Goal: Check status: Check status

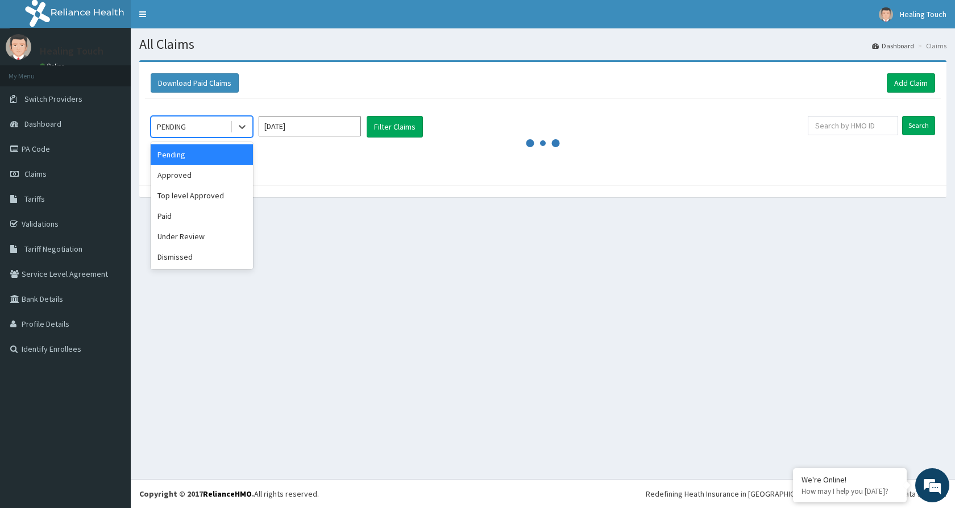
click at [201, 122] on div "PENDING" at bounding box center [190, 127] width 79 height 18
click at [193, 167] on div "Approved" at bounding box center [202, 175] width 102 height 20
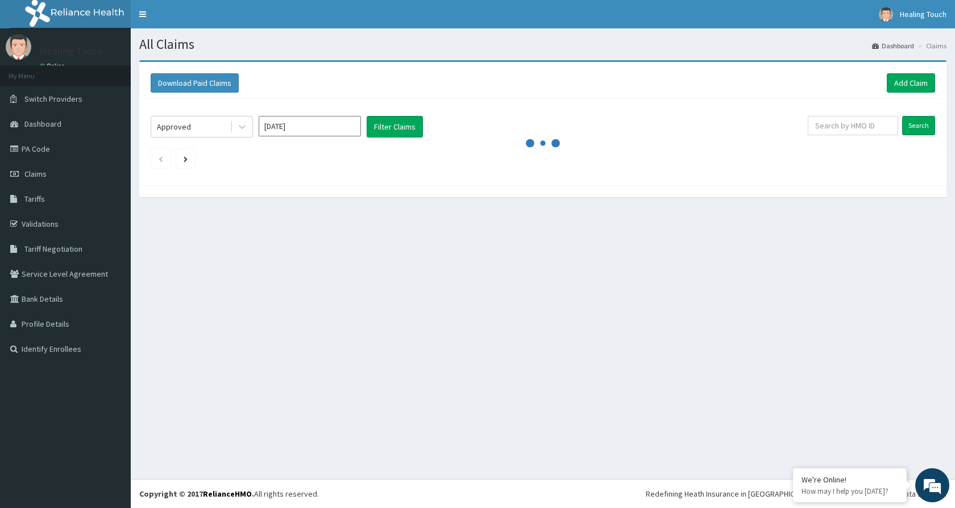
click at [398, 111] on div "Approved [DATE] Filter Claims Search" at bounding box center [543, 139] width 796 height 81
click at [396, 130] on button "Filter Claims" at bounding box center [395, 127] width 56 height 22
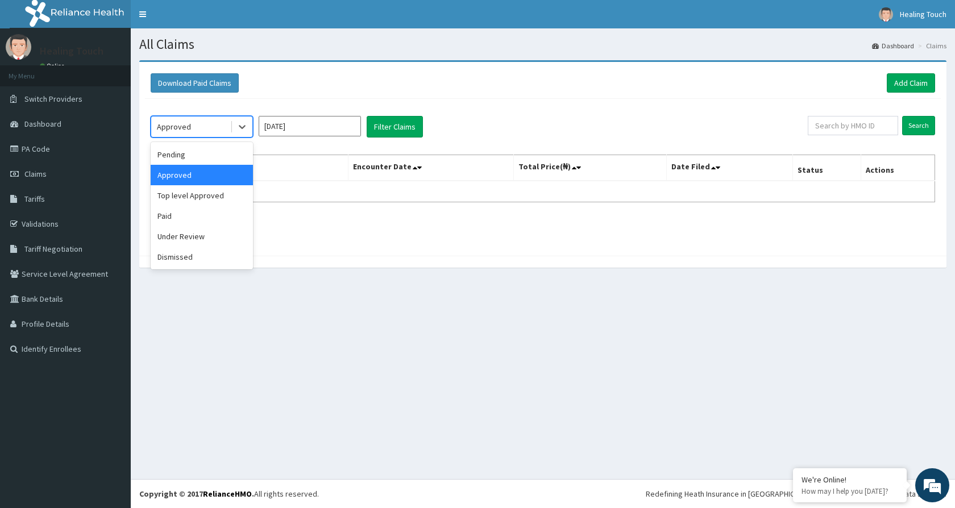
click at [227, 126] on div "Approved" at bounding box center [190, 127] width 79 height 18
click at [198, 199] on div "Top level Approved" at bounding box center [202, 195] width 102 height 20
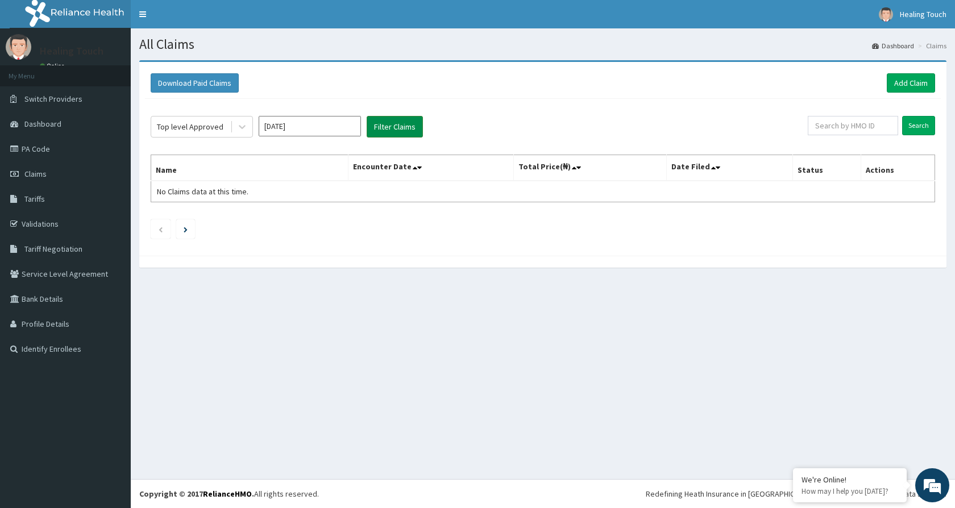
drag, startPoint x: 366, startPoint y: 139, endPoint x: 376, endPoint y: 132, distance: 12.6
click at [369, 137] on div "Top level Approved [DATE] Filter Claims Search Name Encounter Date Total Price(…" at bounding box center [543, 174] width 796 height 151
click at [376, 132] on button "Filter Claims" at bounding box center [395, 127] width 56 height 22
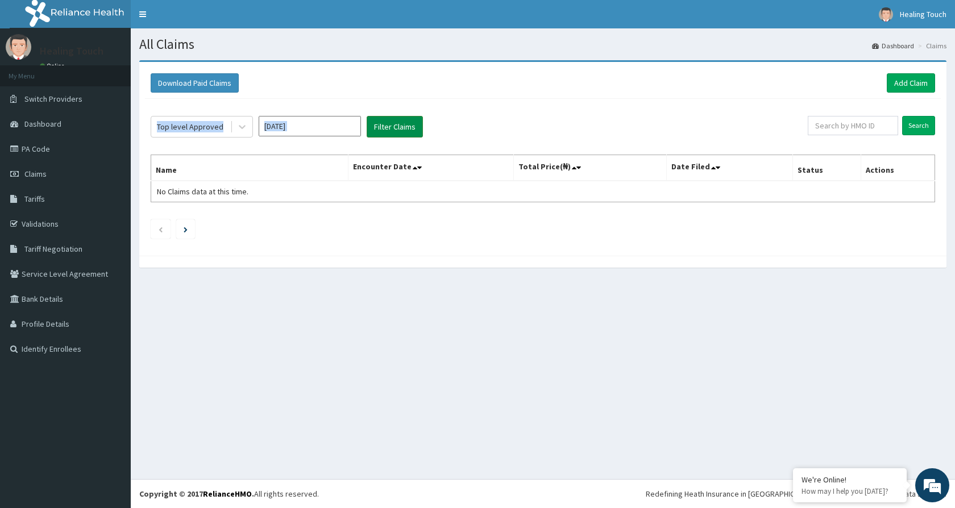
click at [376, 132] on button "Filter Claims" at bounding box center [395, 127] width 56 height 22
